Goal: Transaction & Acquisition: Purchase product/service

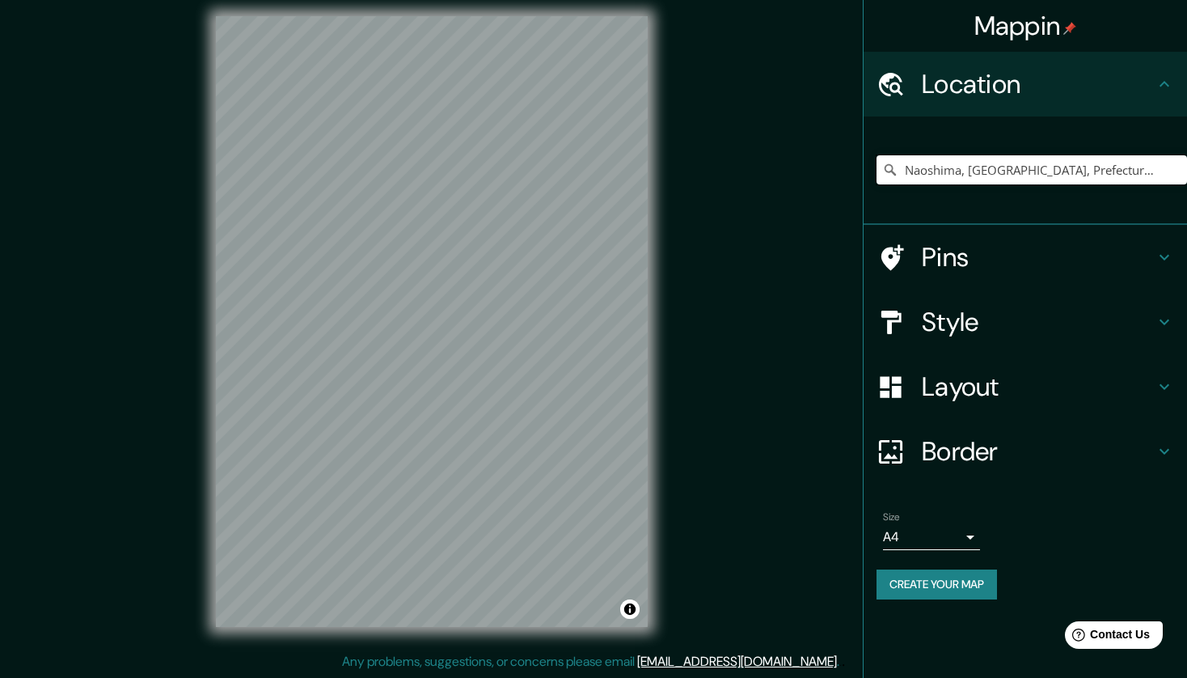
click at [1149, 170] on input "Naoshima, Distrito de Kagawa, Prefectura de Kagawa, Japón" at bounding box center [1032, 169] width 311 height 29
click at [1170, 168] on input "Naoshima, Distrito de Kagawa, Prefectura de Kagawa, Japón" at bounding box center [1032, 169] width 311 height 29
click at [1072, 167] on input "Naoshima, Distrito de Kagawa, Prefectura de Kagawa, Japón" at bounding box center [1032, 169] width 311 height 29
click at [439, 186] on div "Mappin Location Naoshima, Distrito de Kagawa, Prefectura de Kagawa, Japón Pins …" at bounding box center [593, 334] width 1187 height 688
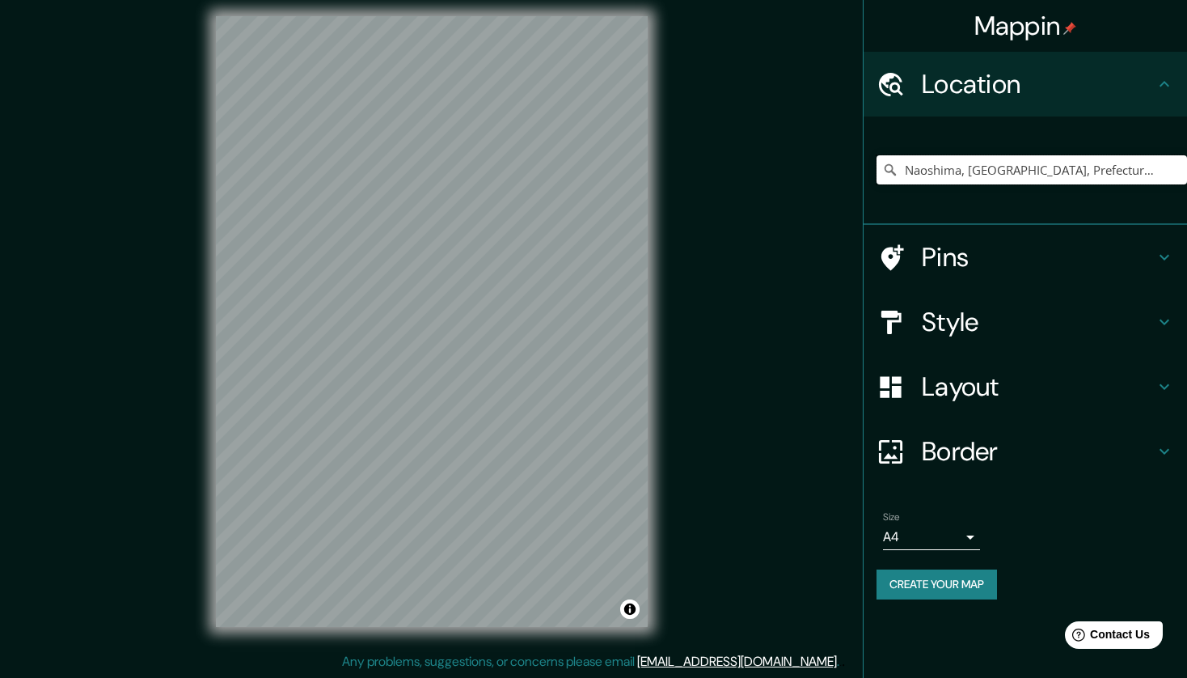
type input "gawa, Japón"
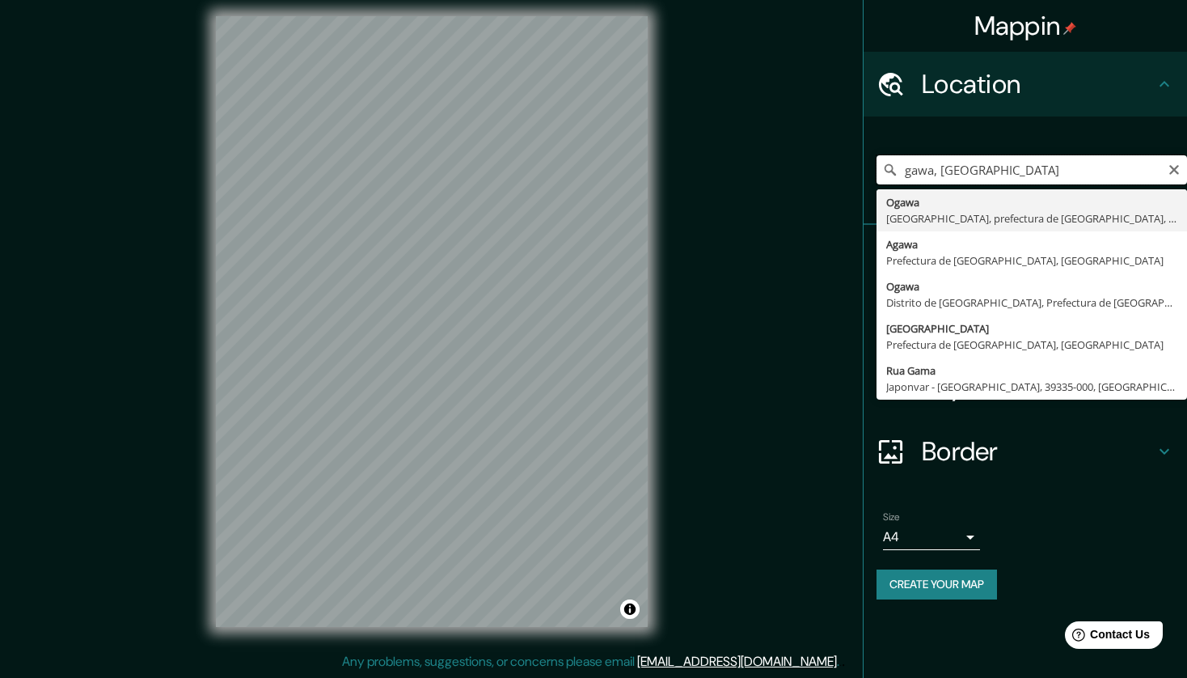
drag, startPoint x: 1080, startPoint y: 159, endPoint x: 670, endPoint y: 181, distance: 410.7
click at [670, 181] on div "Mappin Location gawa, Japón Ogawa Distrito de Hiki, prefectura de Saitama, Japó…" at bounding box center [593, 334] width 1187 height 688
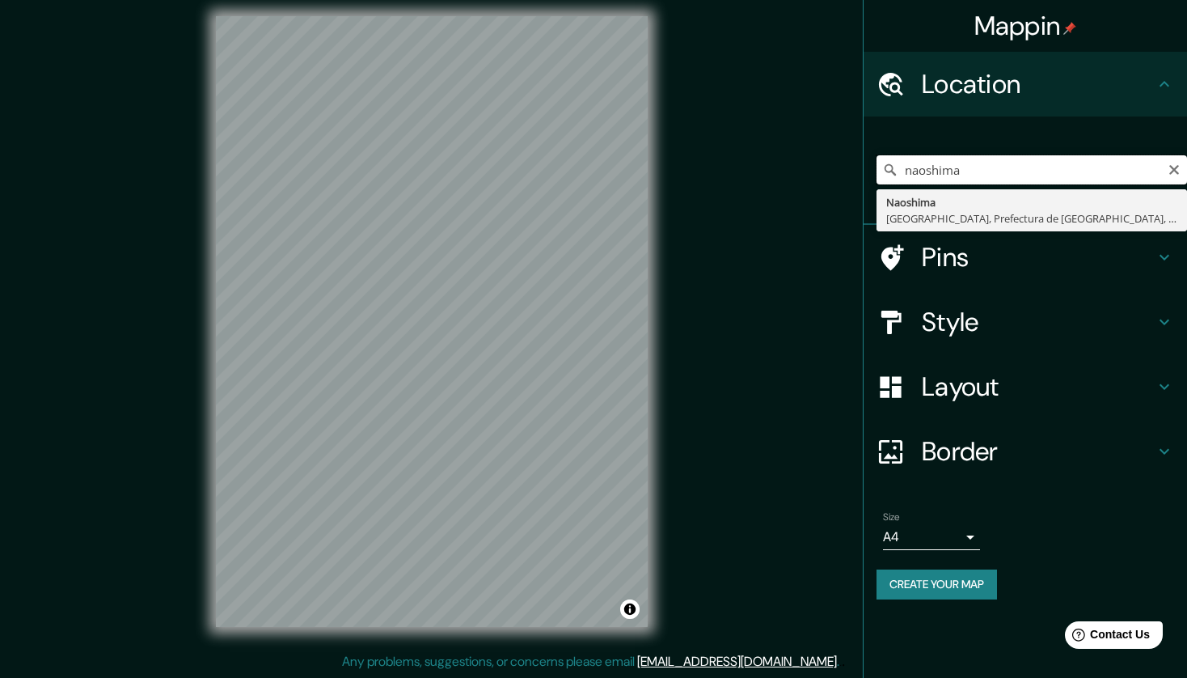
type input "Naoshima, Distrito de Kagawa, Prefectura de Kagawa, Japón"
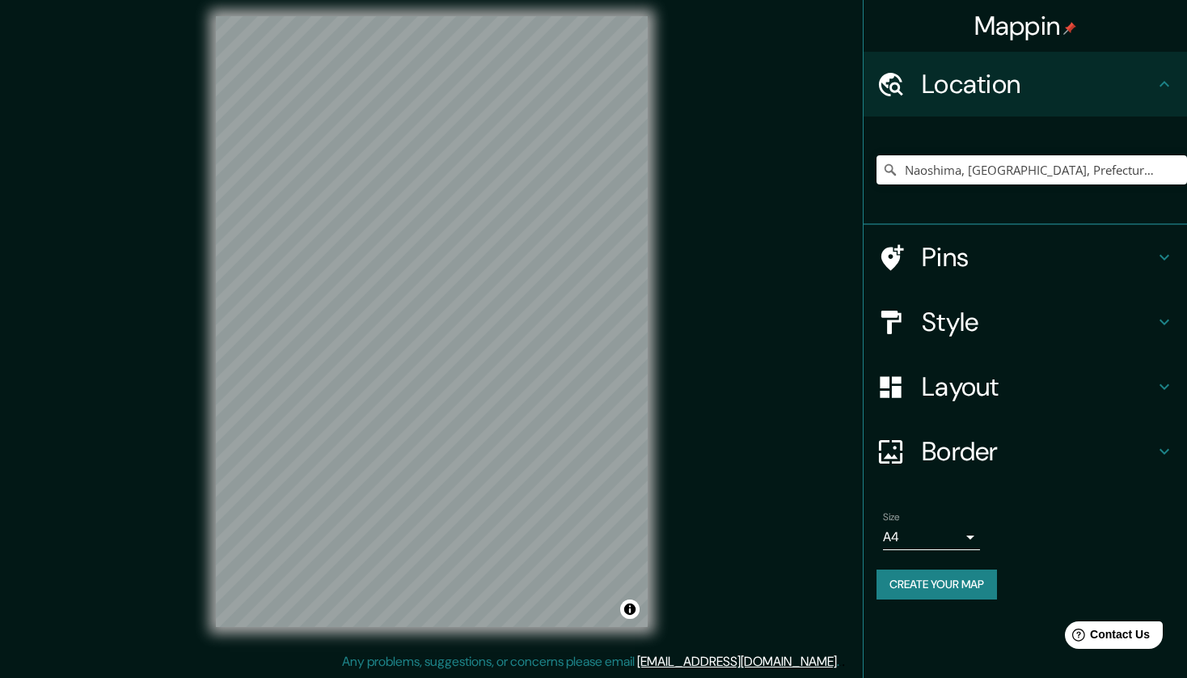
click at [964, 538] on body "Mappin Location Naoshima, Distrito de Kagawa, Prefectura de Kagawa, Japón Naosh…" at bounding box center [593, 329] width 1187 height 678
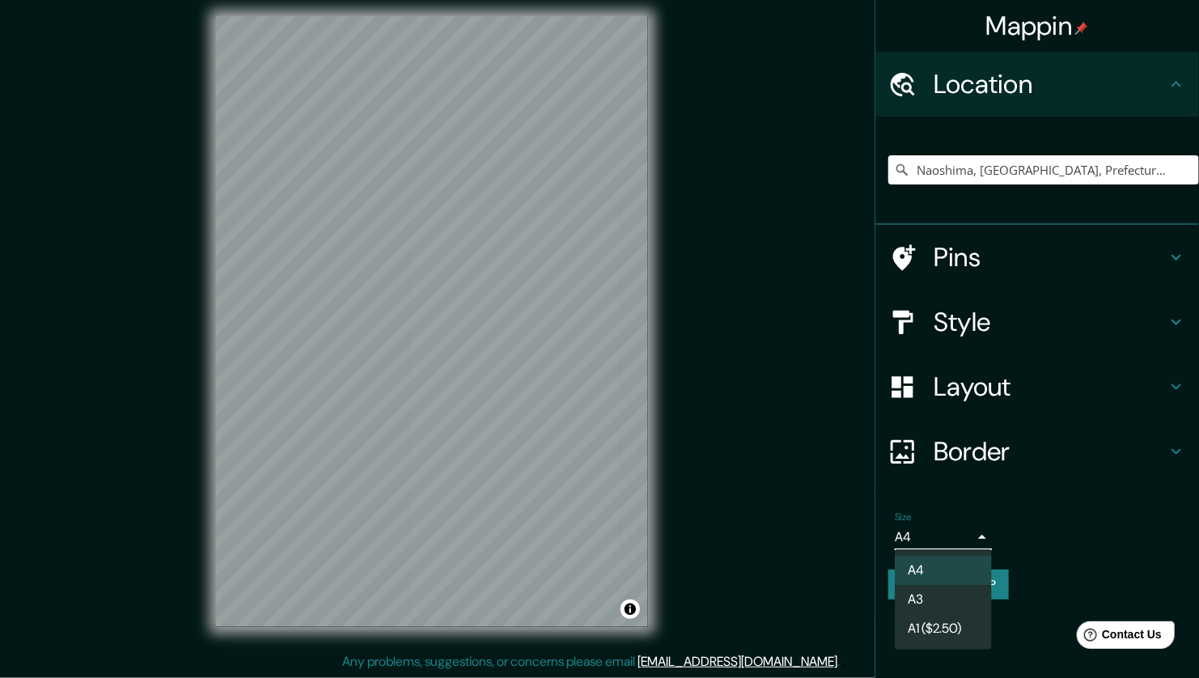
click at [960, 595] on li "A3" at bounding box center [943, 599] width 97 height 29
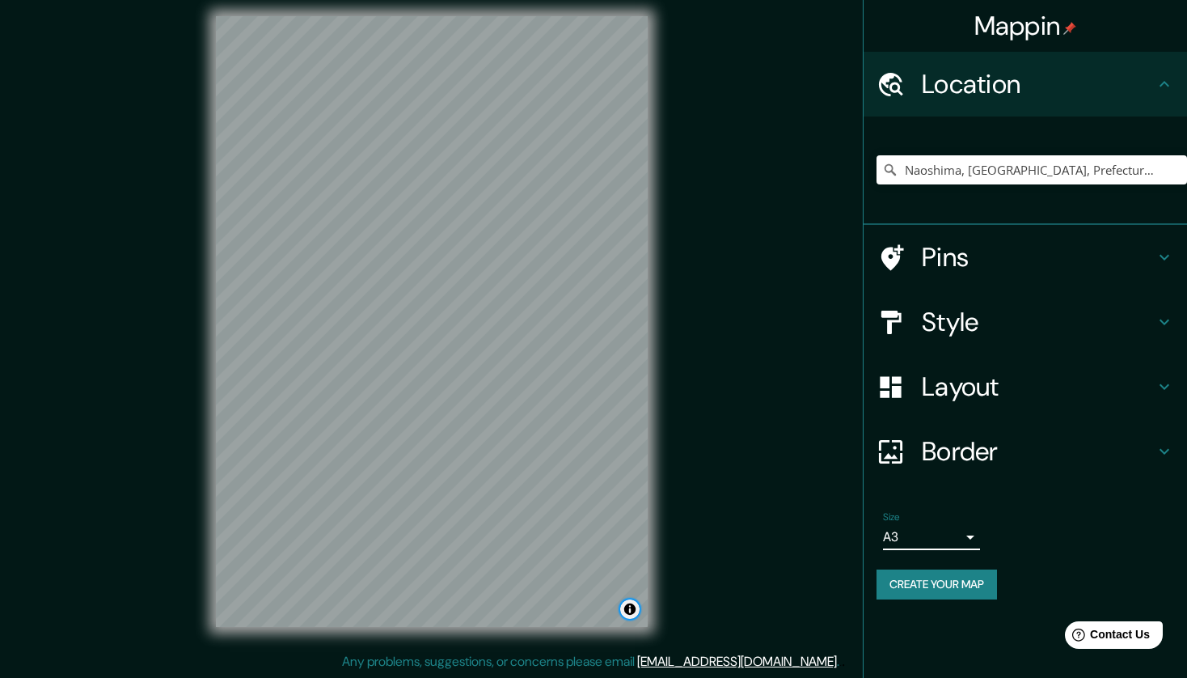
click at [635, 611] on button "Toggle attribution" at bounding box center [629, 608] width 19 height 19
click at [512, 605] on link "© OpenStreetMap" at bounding box center [493, 608] width 78 height 11
click at [980, 442] on h4 "Border" at bounding box center [1038, 451] width 233 height 32
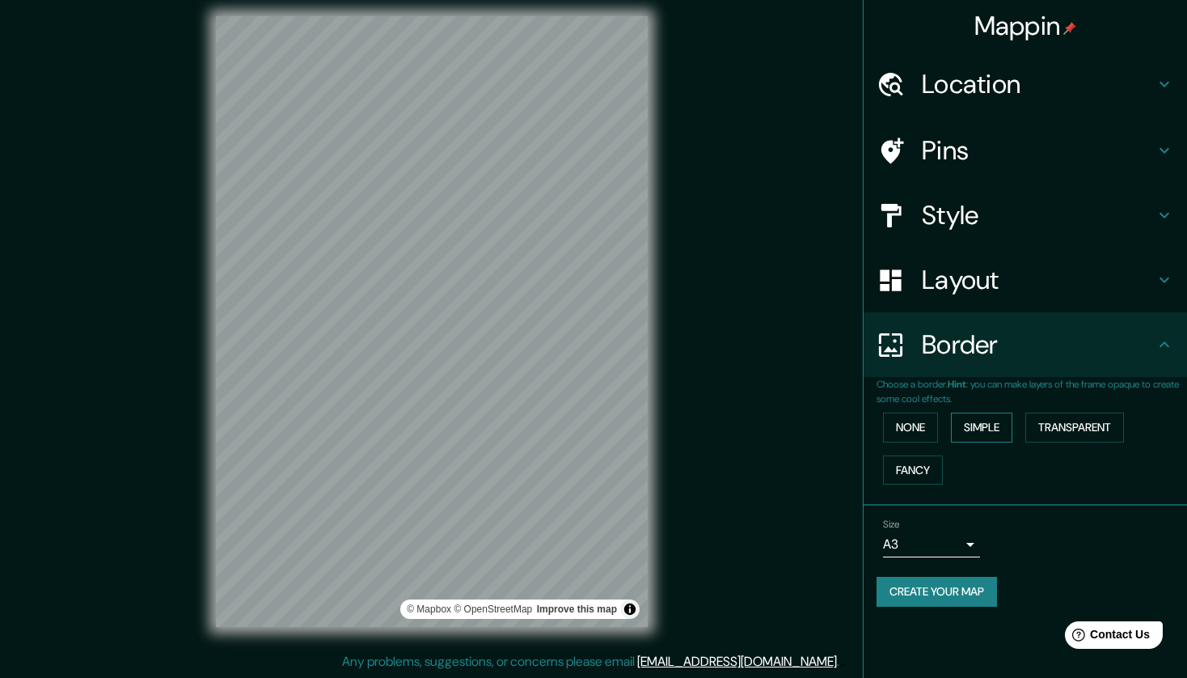
click at [964, 427] on button "Simple" at bounding box center [981, 428] width 61 height 30
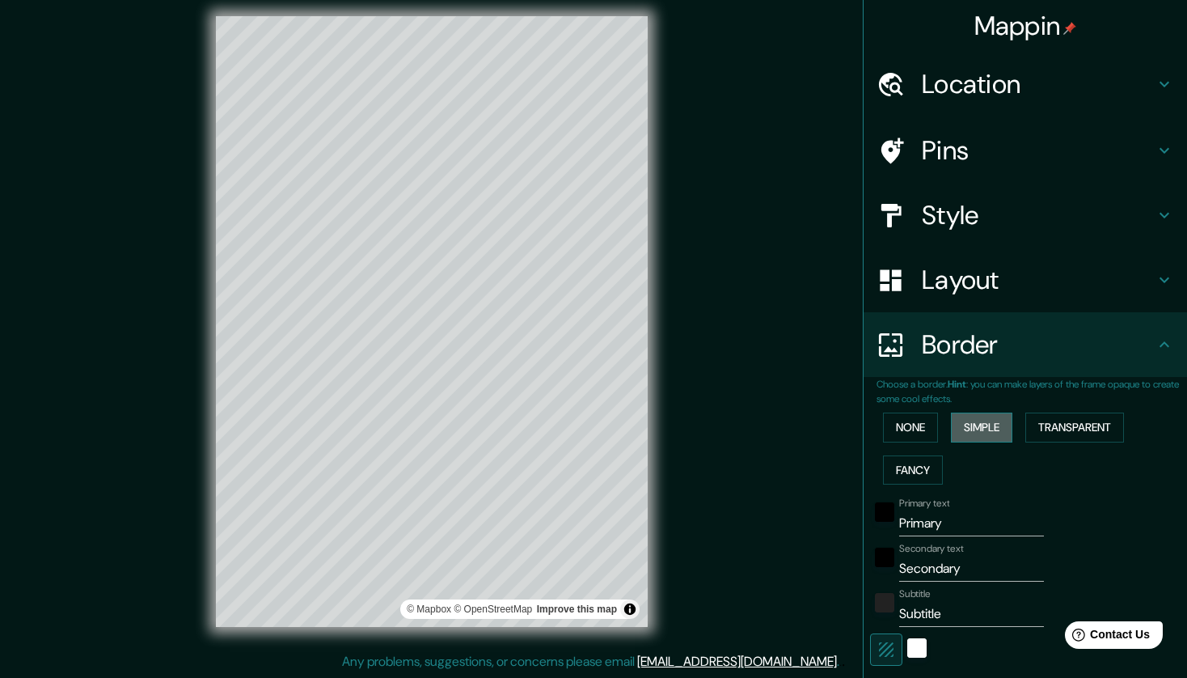
click at [964, 427] on button "Simple" at bounding box center [981, 428] width 61 height 30
type input "214"
type input "43"
click at [906, 424] on button "None" at bounding box center [910, 428] width 55 height 30
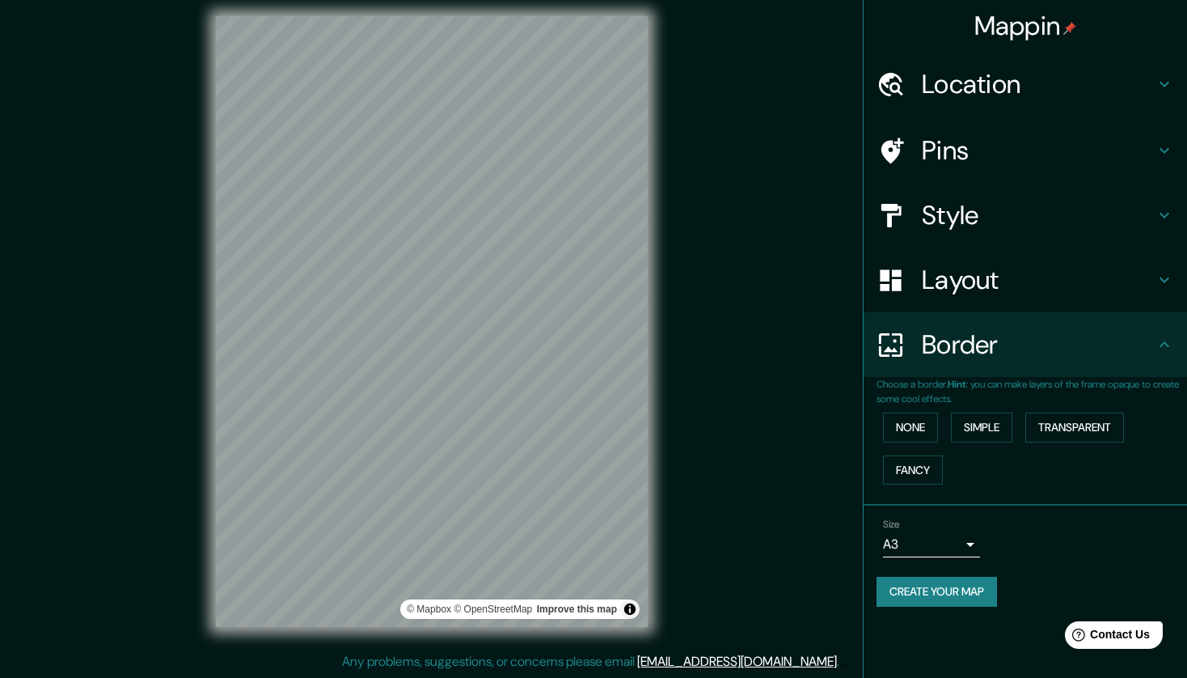
click at [1085, 295] on div "Layout" at bounding box center [1026, 280] width 324 height 65
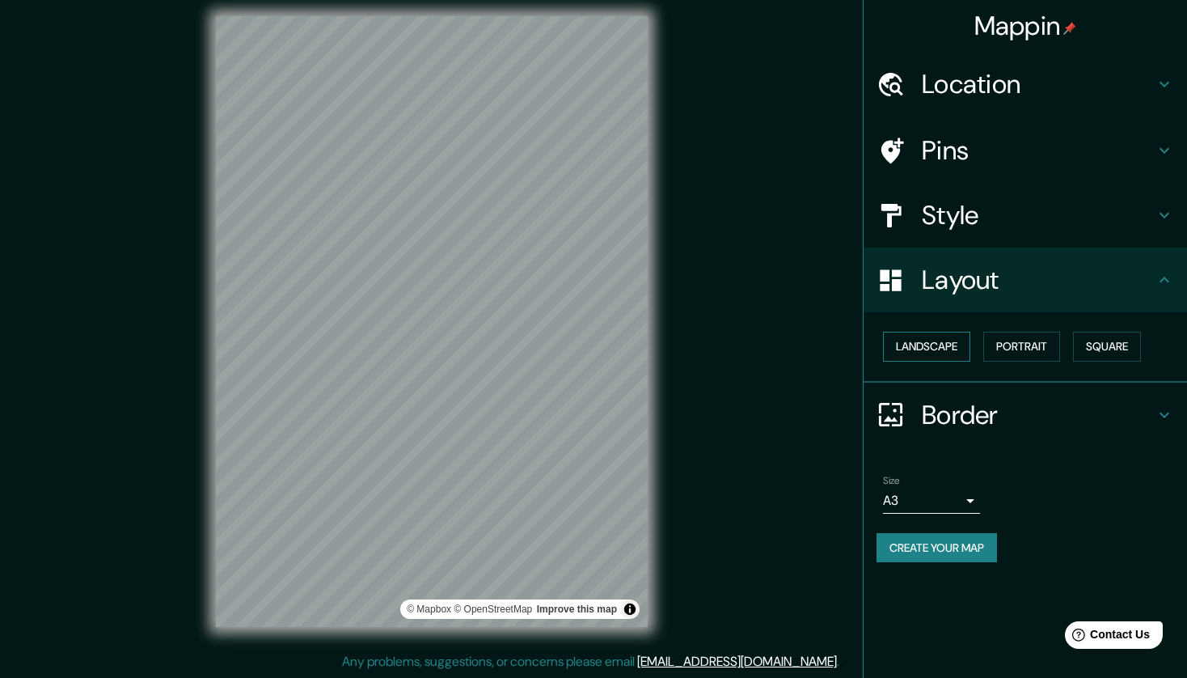
click at [903, 353] on button "Landscape" at bounding box center [926, 347] width 87 height 30
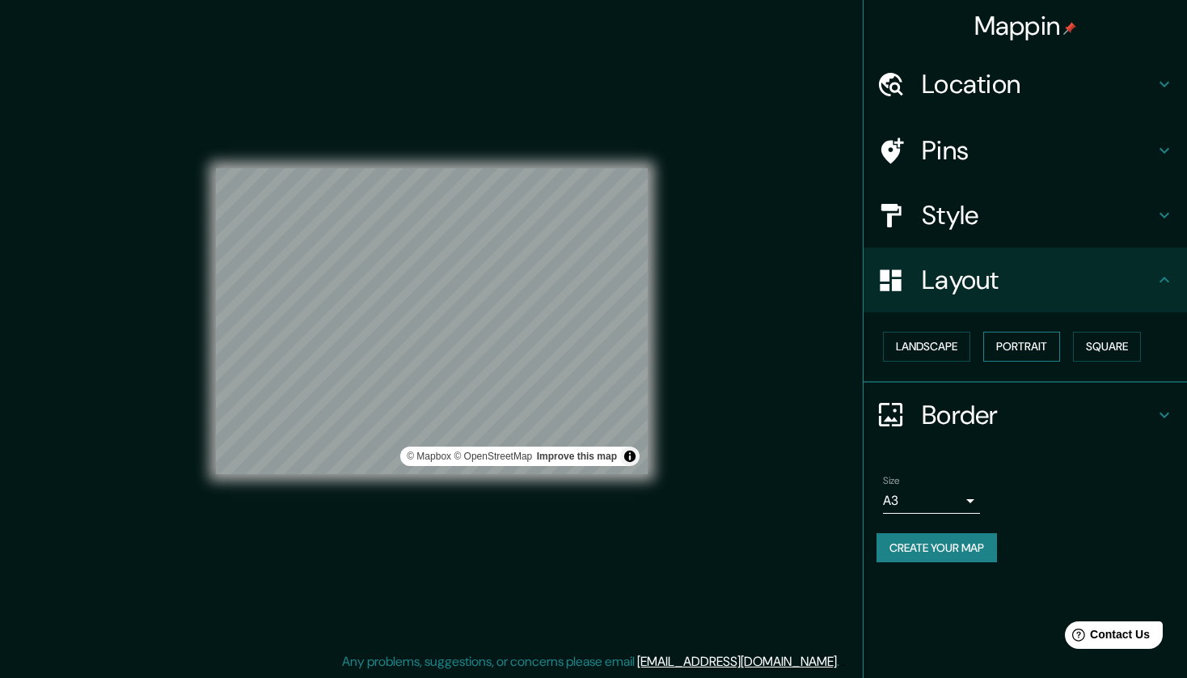
click at [1001, 348] on button "Portrait" at bounding box center [1022, 347] width 77 height 30
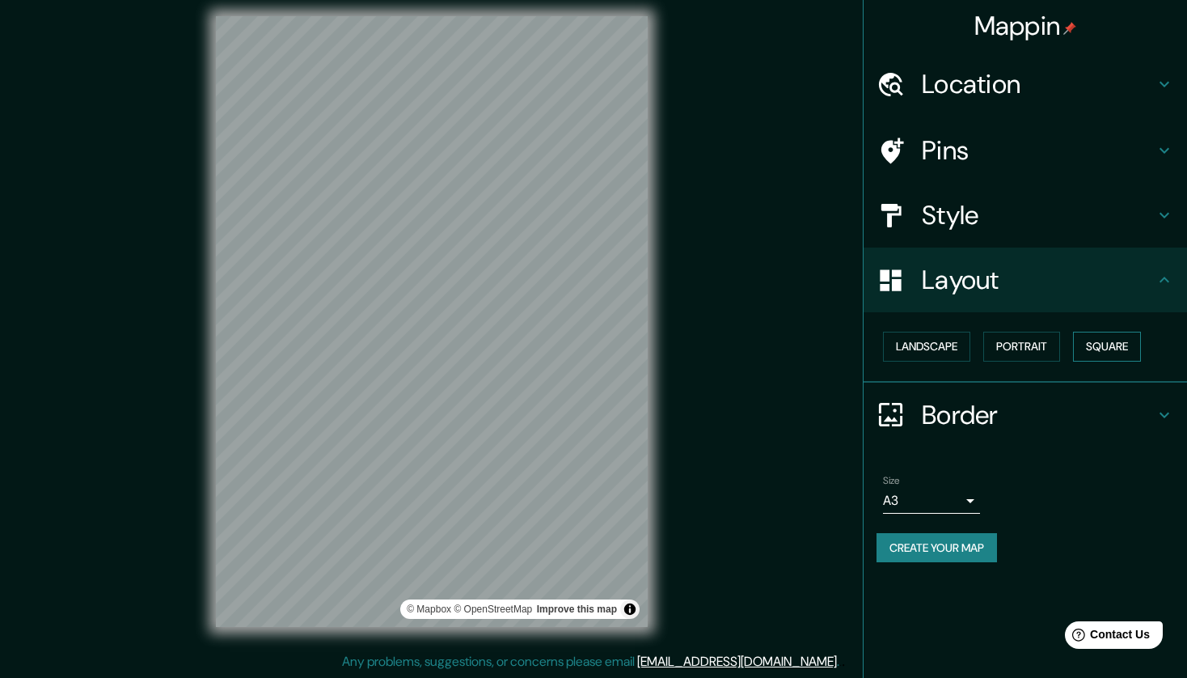
click at [1098, 336] on button "Square" at bounding box center [1107, 347] width 68 height 30
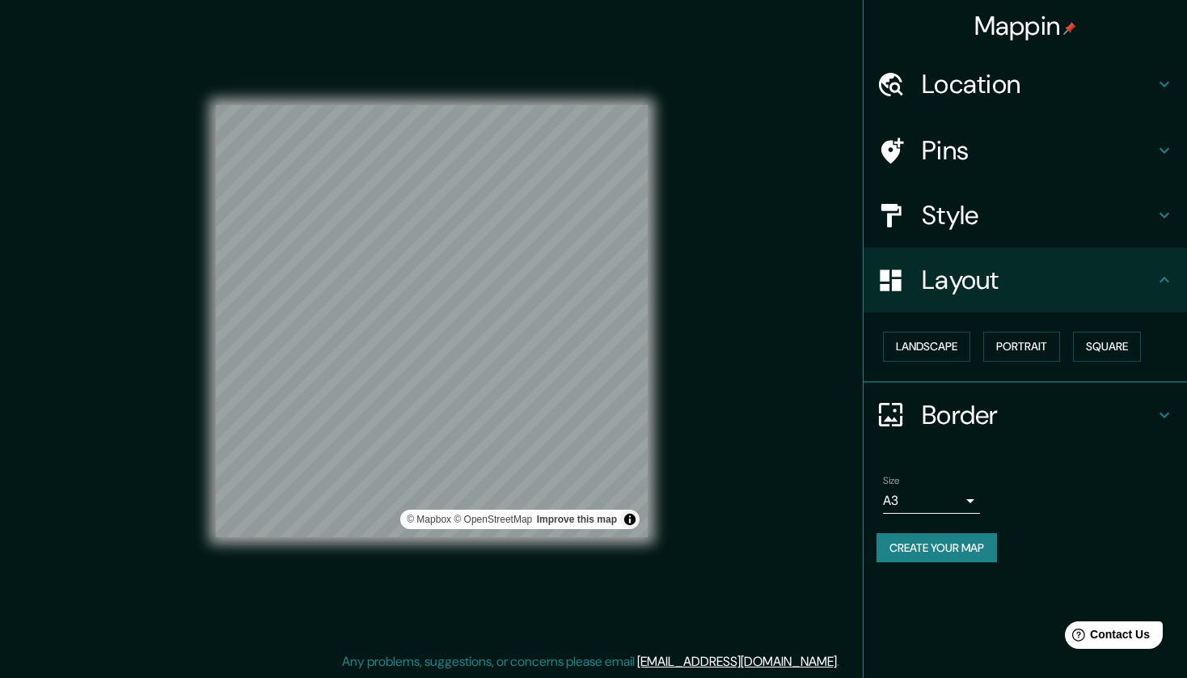
click at [989, 231] on div "Style" at bounding box center [1026, 215] width 324 height 65
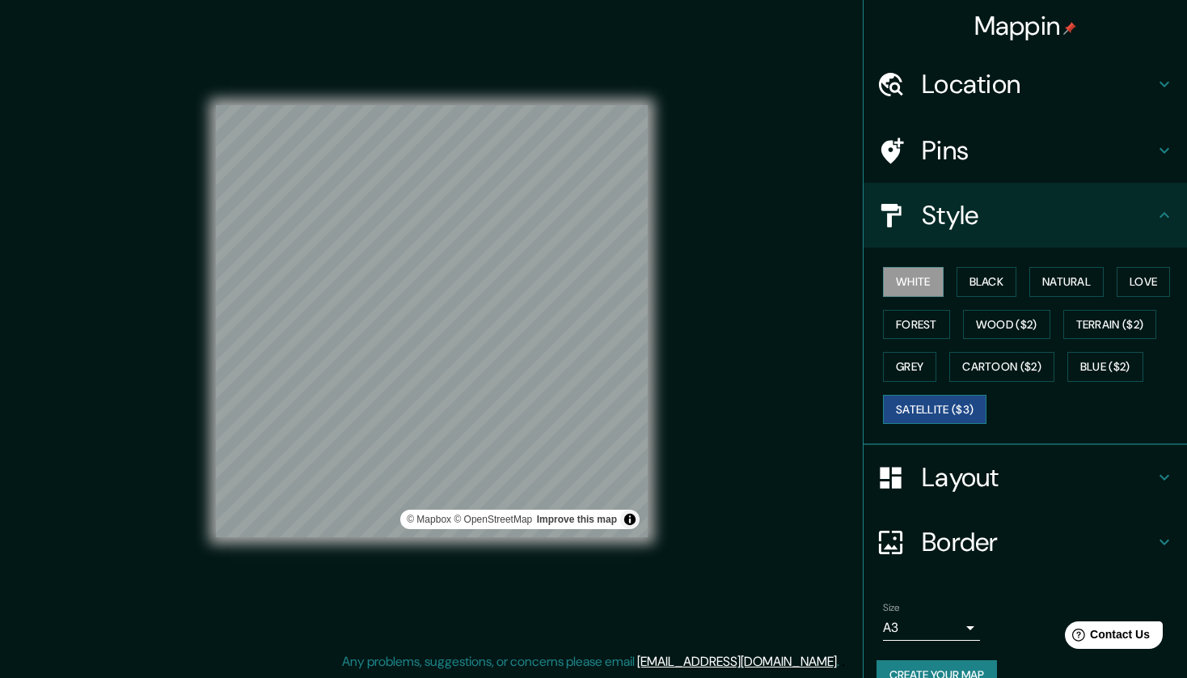
click at [921, 408] on button "Satellite ($3)" at bounding box center [935, 410] width 104 height 30
click at [957, 285] on button "Black" at bounding box center [987, 282] width 61 height 30
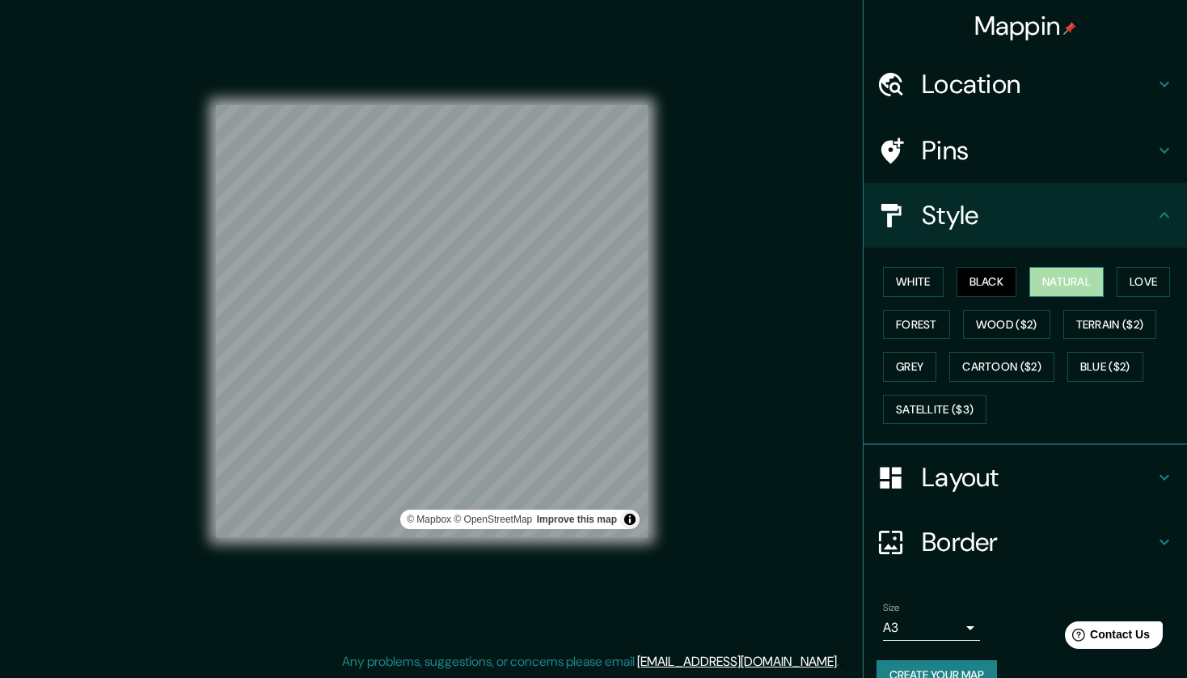
click at [1041, 272] on button "Natural" at bounding box center [1067, 282] width 74 height 30
click at [1124, 272] on button "Love" at bounding box center [1143, 282] width 53 height 30
click at [905, 311] on button "Forest" at bounding box center [916, 325] width 67 height 30
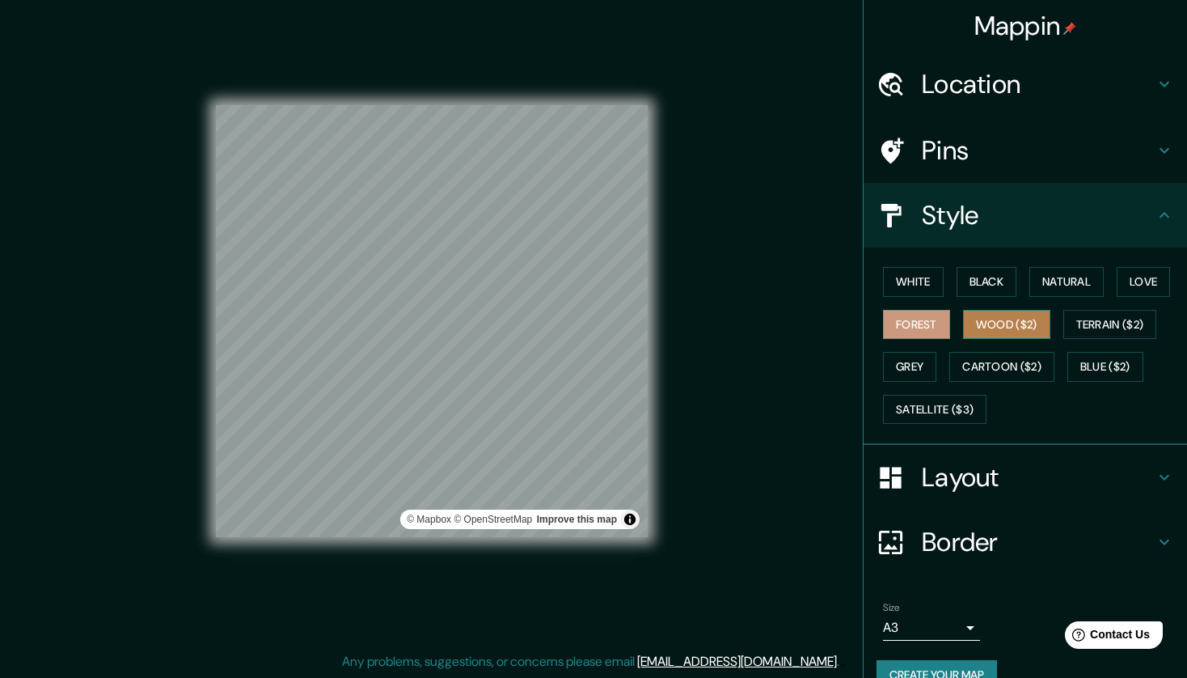
click at [967, 324] on button "Wood ($2)" at bounding box center [1006, 325] width 87 height 30
click at [1065, 320] on button "Terrain ($2)" at bounding box center [1111, 325] width 94 height 30
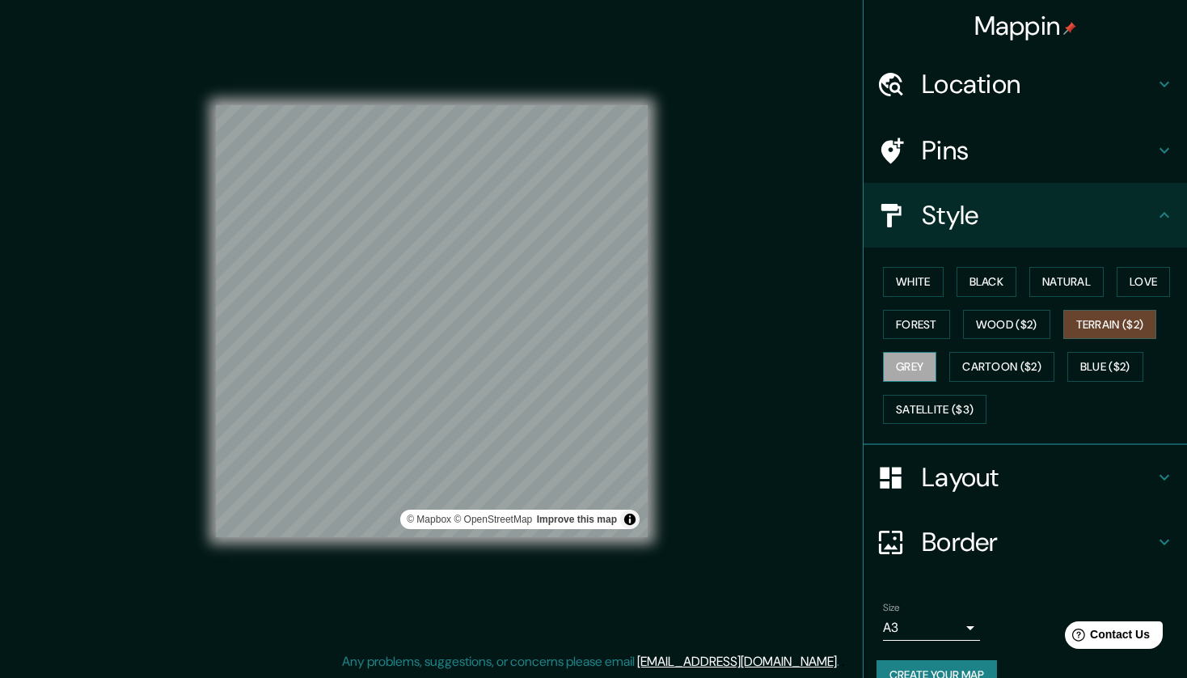
click at [891, 353] on button "Grey" at bounding box center [909, 367] width 53 height 30
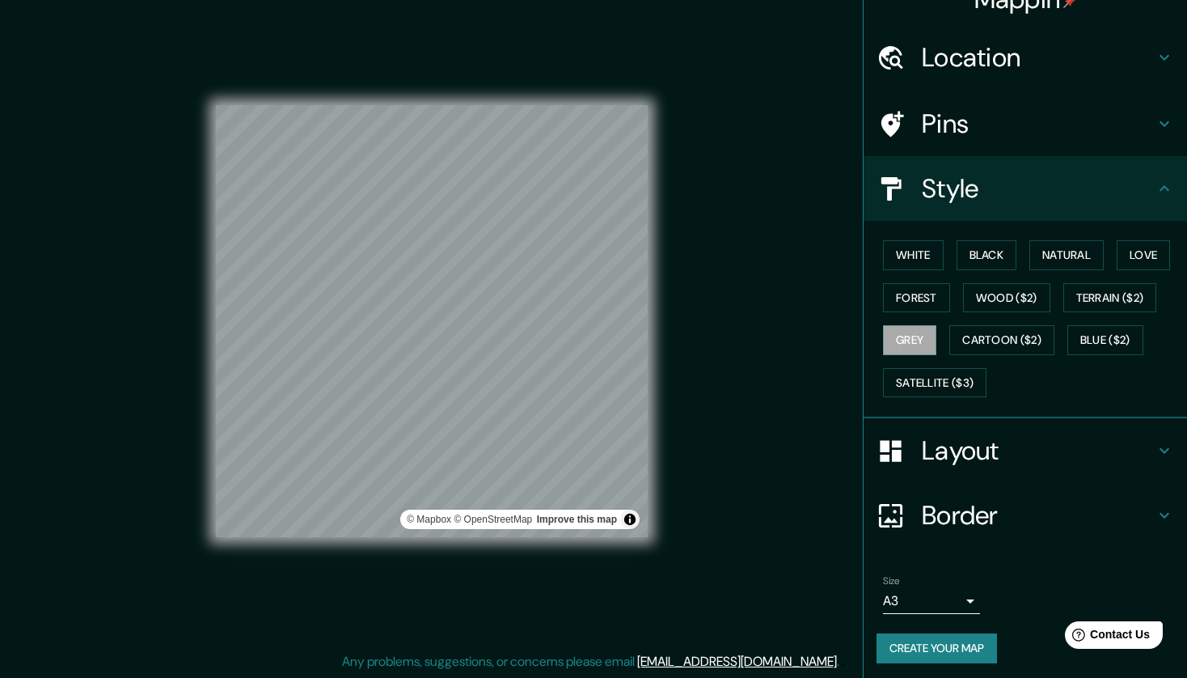
scroll to position [28, 0]
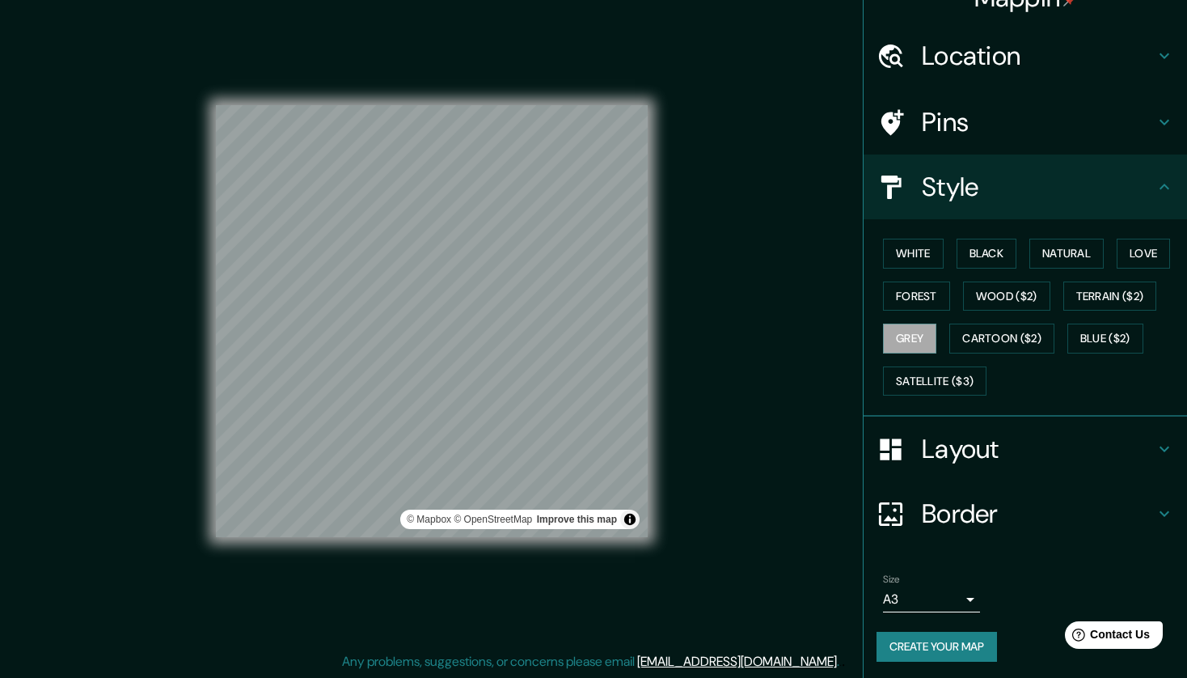
click at [907, 650] on button "Create your map" at bounding box center [937, 647] width 121 height 30
click at [902, 637] on button "Create your map" at bounding box center [937, 647] width 121 height 30
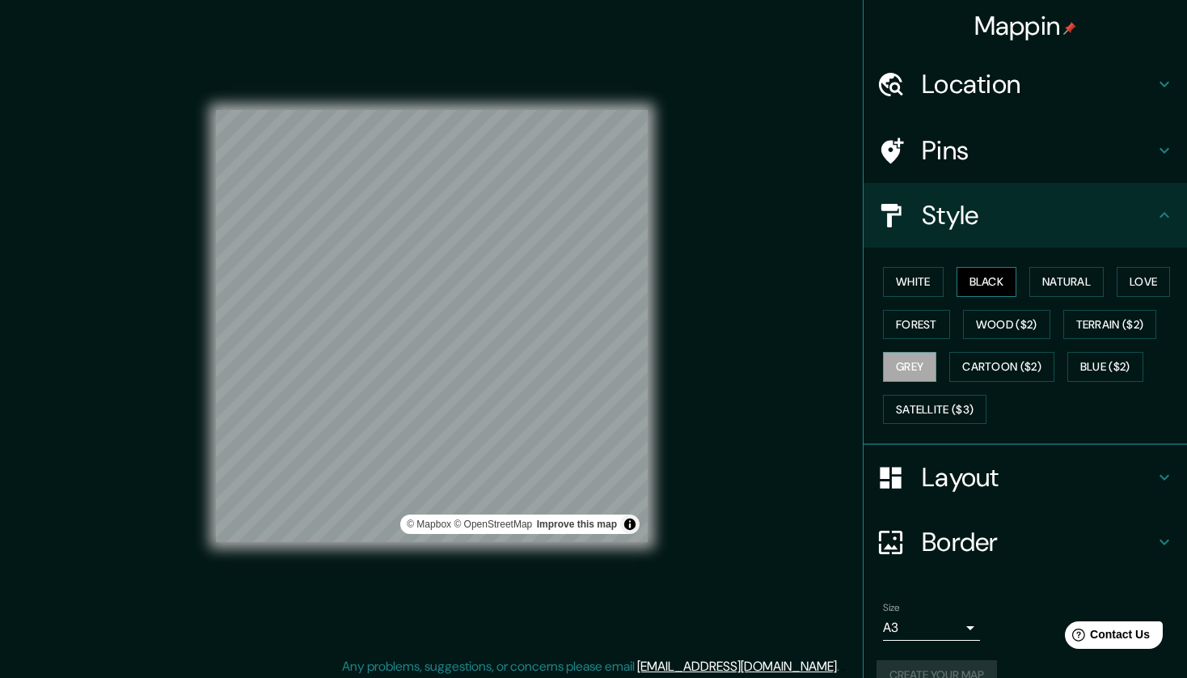
scroll to position [0, 0]
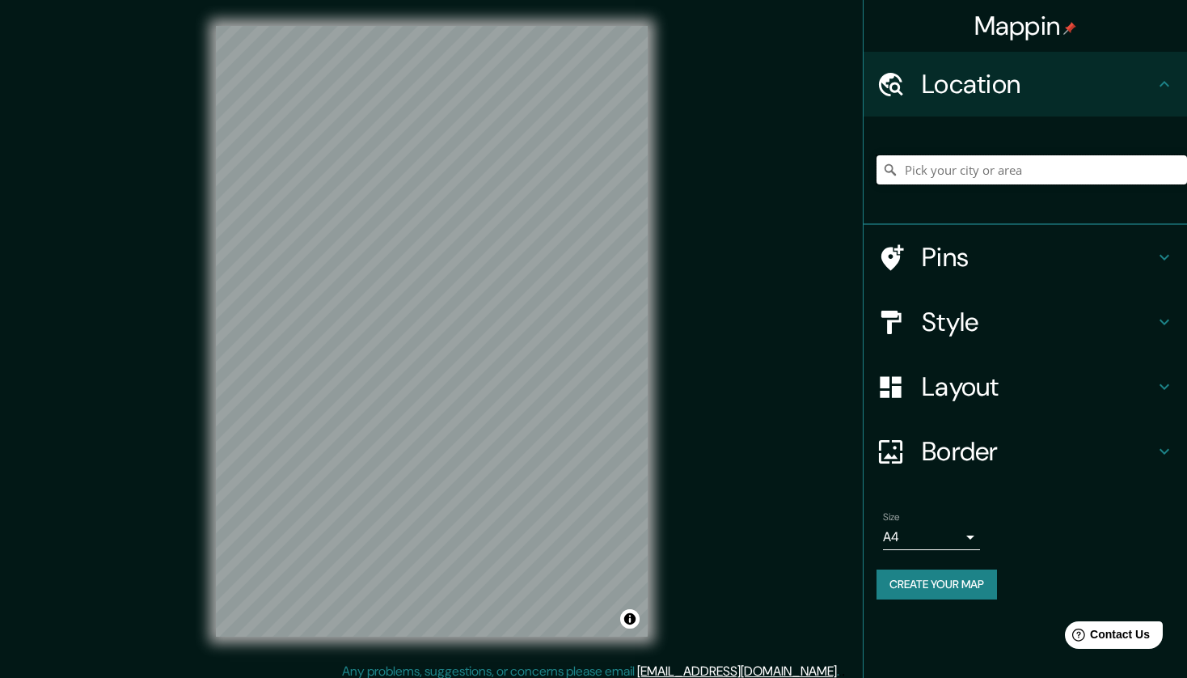
click at [947, 167] on input "Pick your city or area" at bounding box center [1032, 169] width 311 height 29
type input "Naoshima, Distrito de Kagawa, Prefectura de Kagawa, Japón"
click at [1079, 391] on h4 "Layout" at bounding box center [1038, 386] width 233 height 32
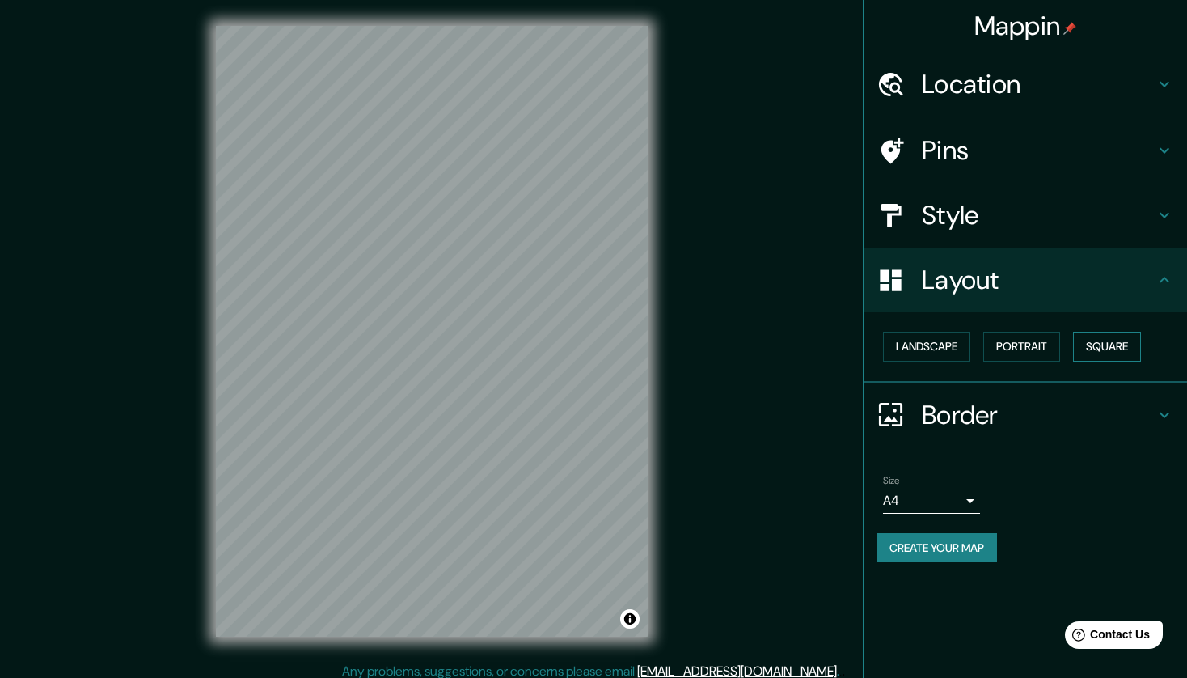
click at [1102, 344] on button "Square" at bounding box center [1107, 347] width 68 height 30
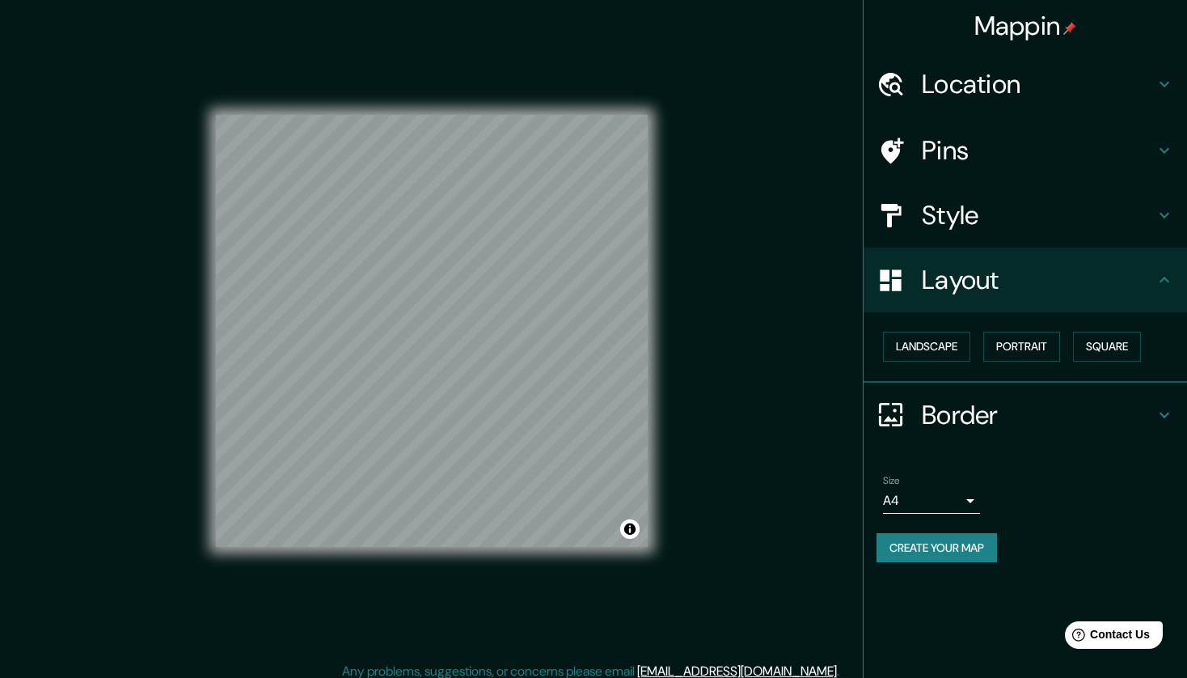
click at [931, 498] on body "Mappin Location Naoshima, Distrito de Kagawa, Prefectura de Kagawa, Japón Naosh…" at bounding box center [593, 339] width 1187 height 678
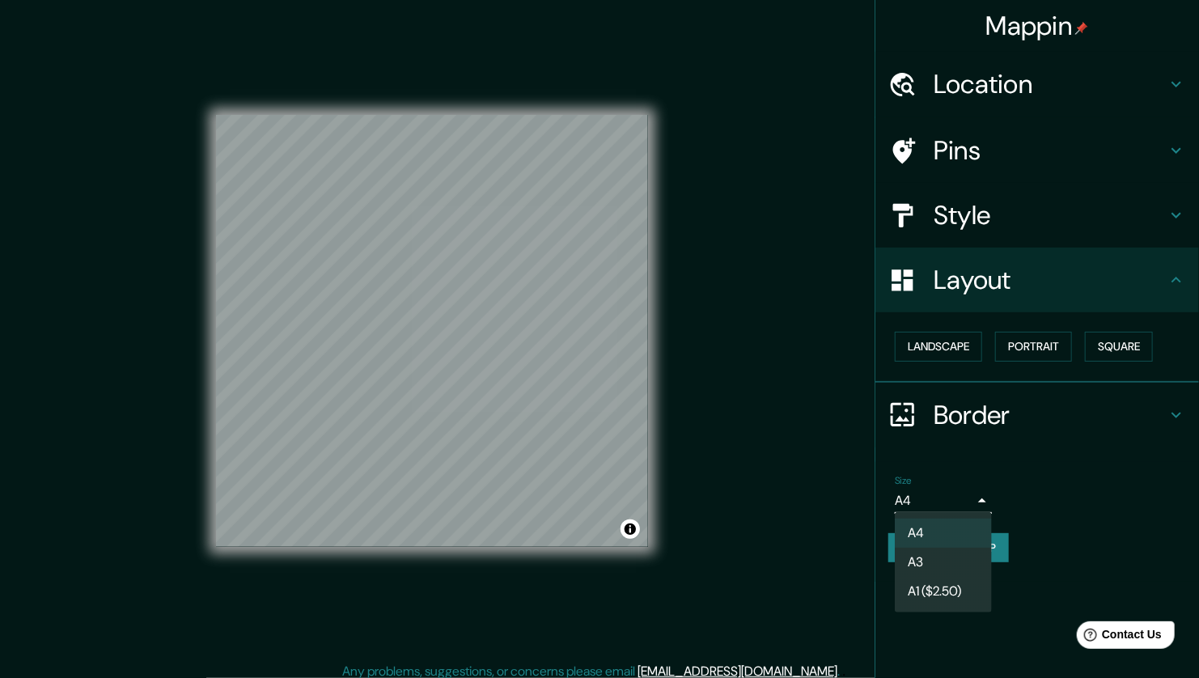
click at [931, 498] on div at bounding box center [599, 339] width 1199 height 678
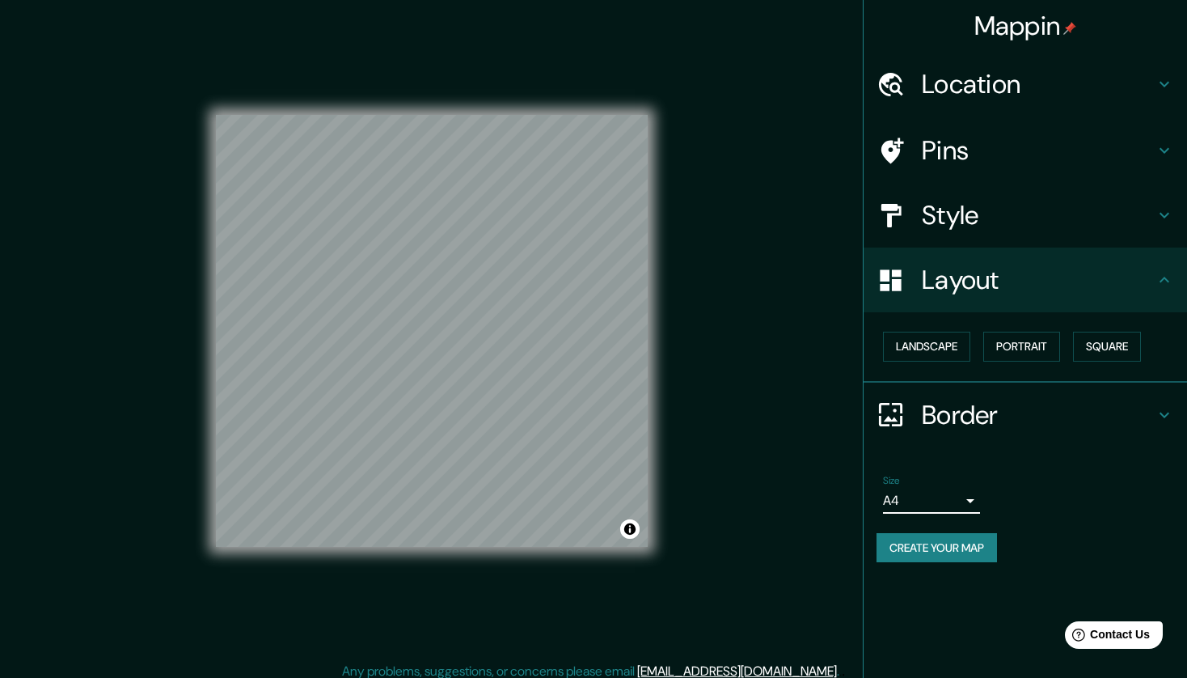
click at [929, 548] on button "Create your map" at bounding box center [937, 548] width 121 height 30
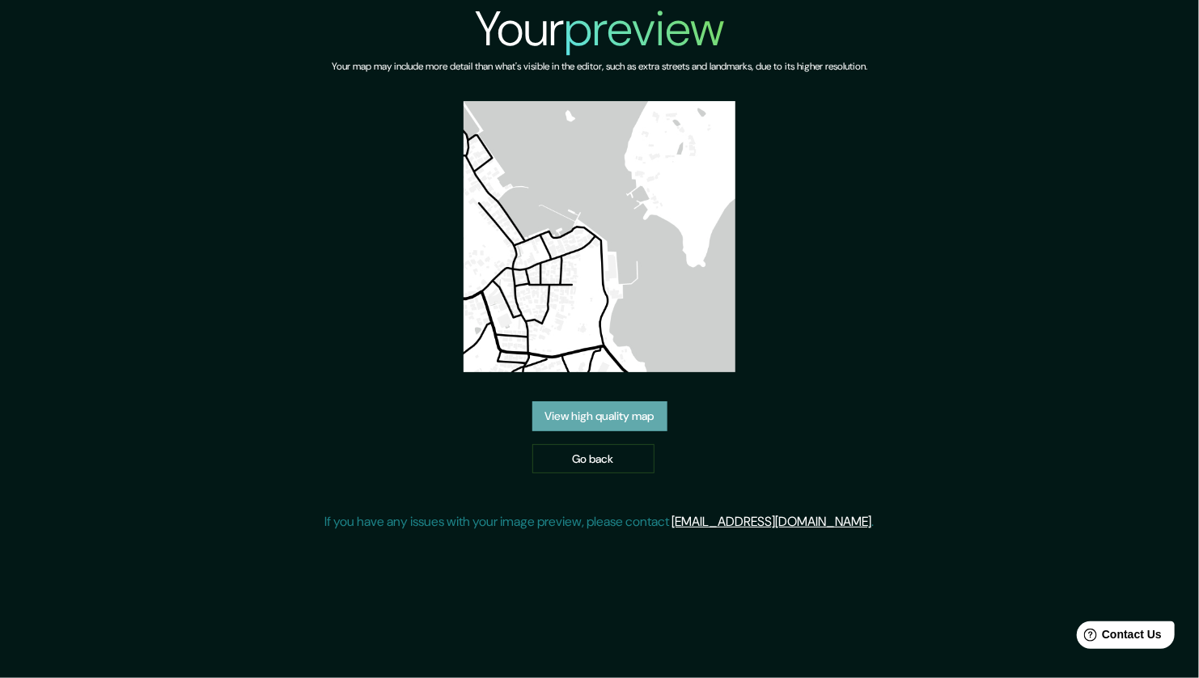
click at [627, 429] on link "View high quality map" at bounding box center [599, 416] width 135 height 30
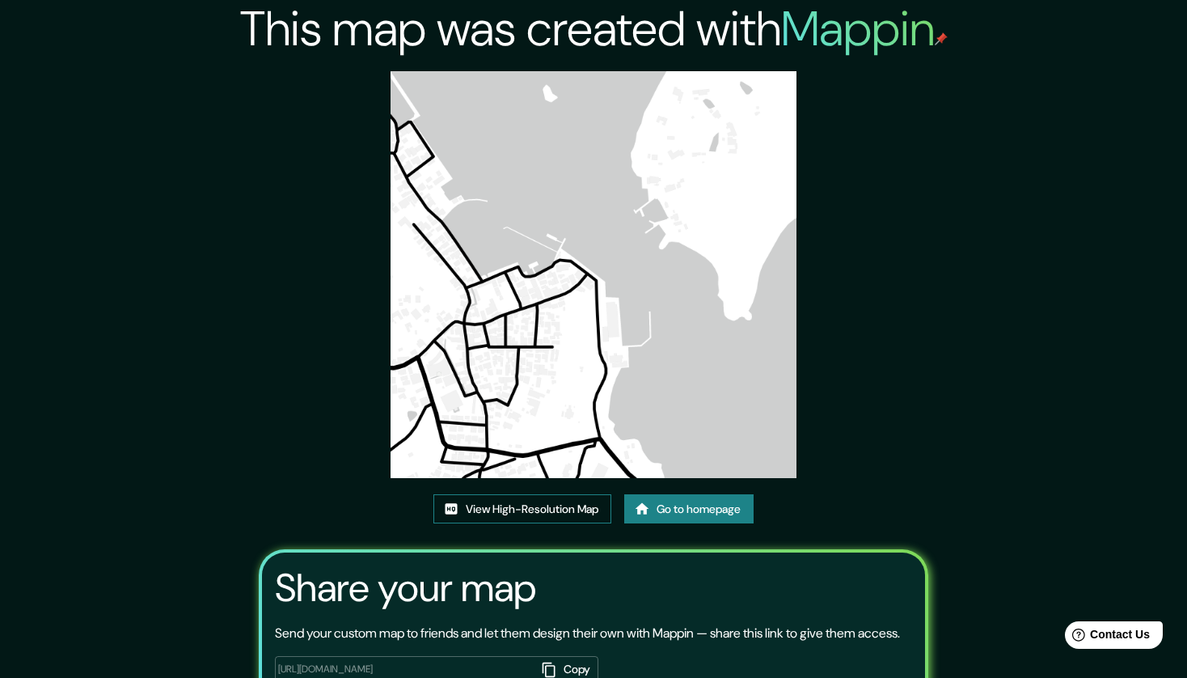
click at [529, 500] on link "View High-Resolution Map" at bounding box center [523, 509] width 178 height 30
